Goal: Task Accomplishment & Management: Manage account settings

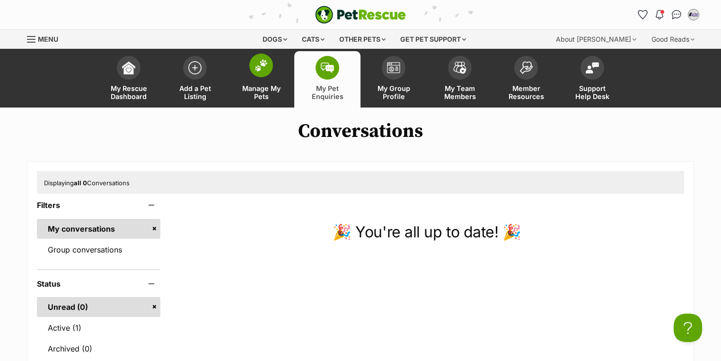
click at [273, 79] on link "Manage My Pets" at bounding box center [261, 79] width 66 height 56
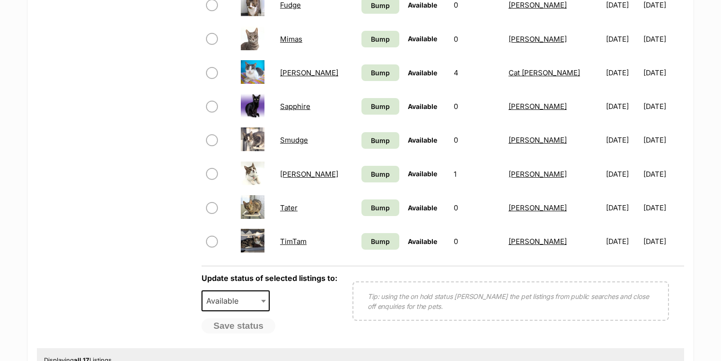
scroll to position [568, 0]
click at [259, 235] on img at bounding box center [253, 240] width 24 height 24
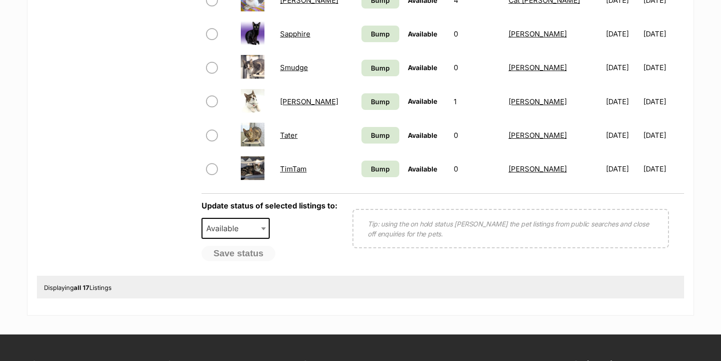
scroll to position [681, 0]
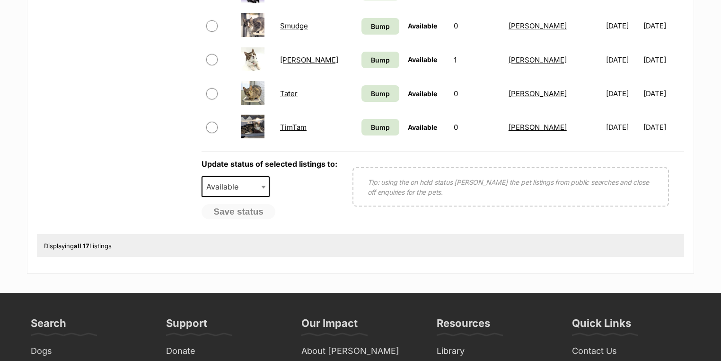
click at [305, 127] on link "TimTam" at bounding box center [293, 127] width 26 height 9
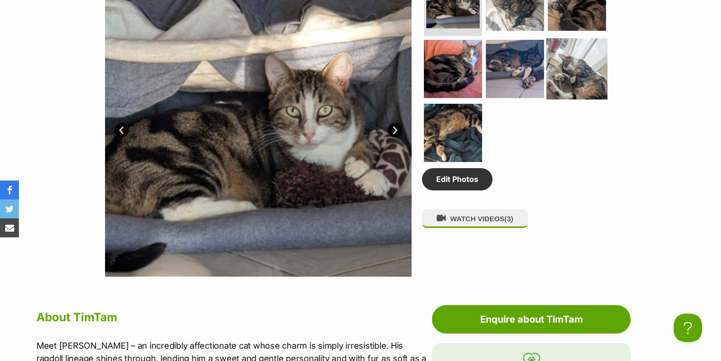
scroll to position [454, 0]
